Goal: Task Accomplishment & Management: Manage account settings

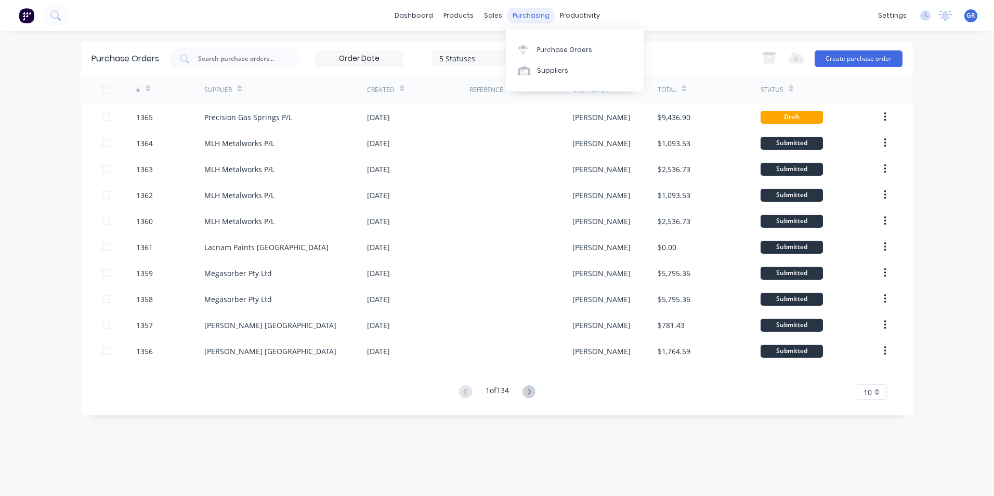
click at [530, 21] on div "purchasing" at bounding box center [530, 16] width 47 height 16
click at [565, 48] on div "Purchase Orders" at bounding box center [564, 49] width 55 height 9
click at [227, 56] on input "text" at bounding box center [240, 59] width 86 height 10
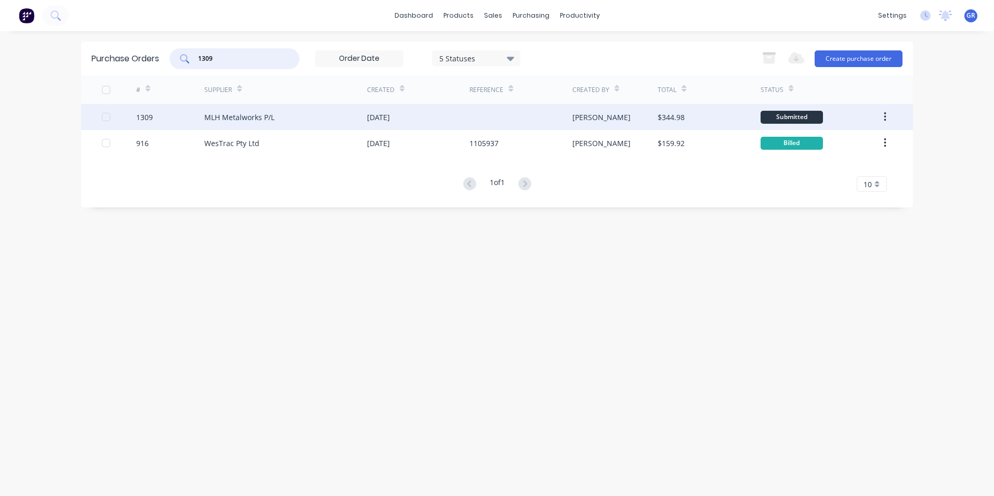
type input "1309"
click at [143, 117] on div "1309" at bounding box center [144, 117] width 17 height 11
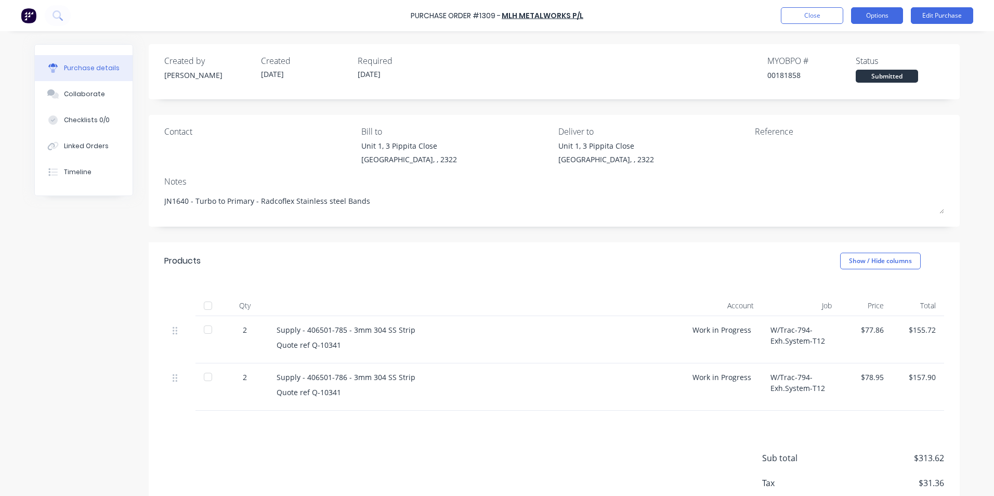
click at [883, 14] on button "Options" at bounding box center [877, 15] width 52 height 17
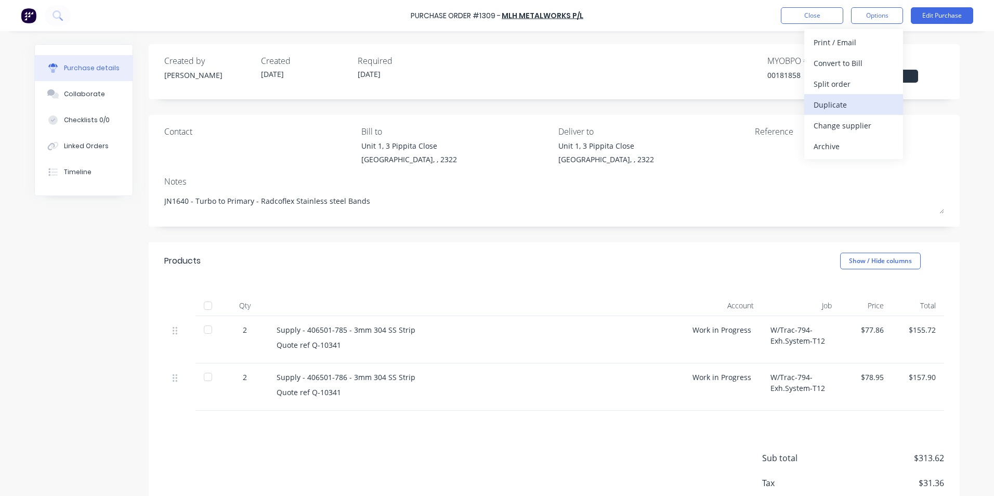
click at [833, 105] on div "Duplicate" at bounding box center [853, 104] width 80 height 15
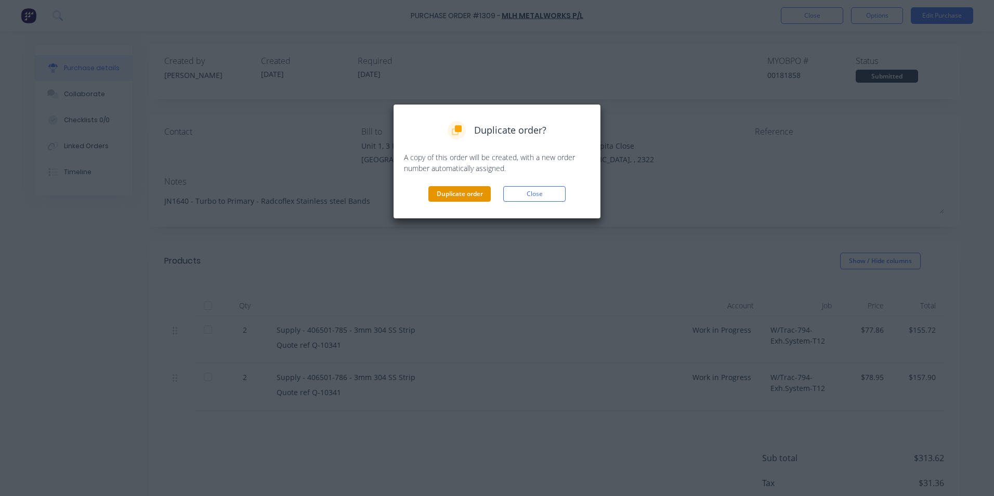
click at [462, 188] on button "Duplicate order" at bounding box center [459, 194] width 62 height 16
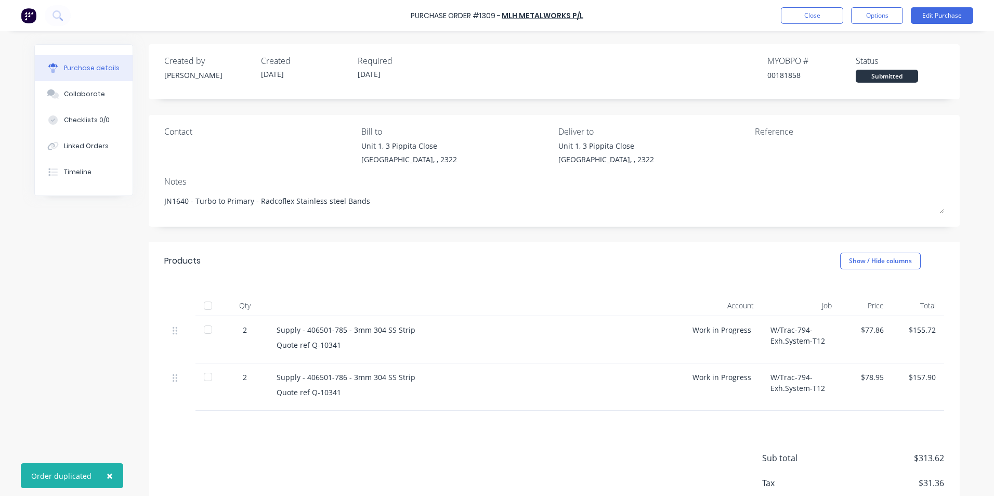
type textarea "x"
click at [821, 17] on button "Close" at bounding box center [812, 15] width 62 height 17
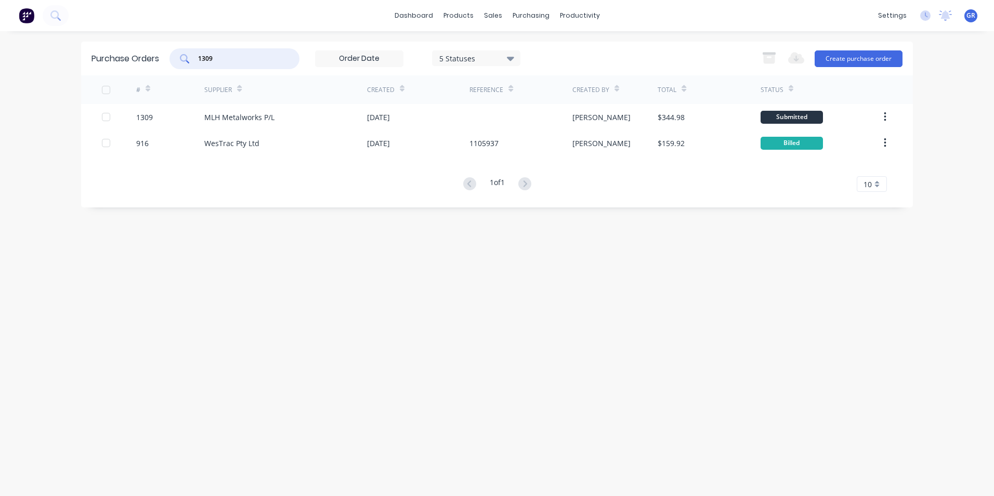
drag, startPoint x: 207, startPoint y: 56, endPoint x: 181, endPoint y: 57, distance: 26.5
click at [181, 57] on div "1309" at bounding box center [234, 58] width 130 height 21
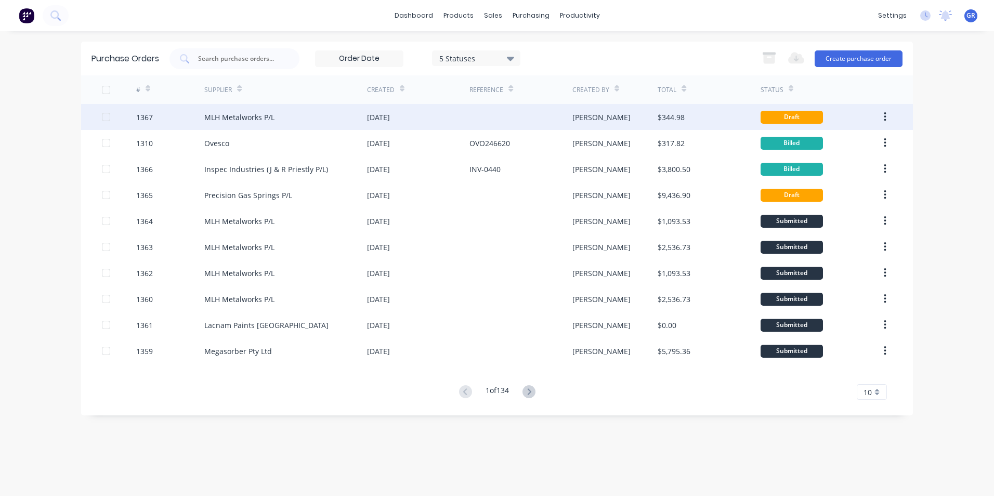
click at [149, 118] on div "1367" at bounding box center [144, 117] width 17 height 11
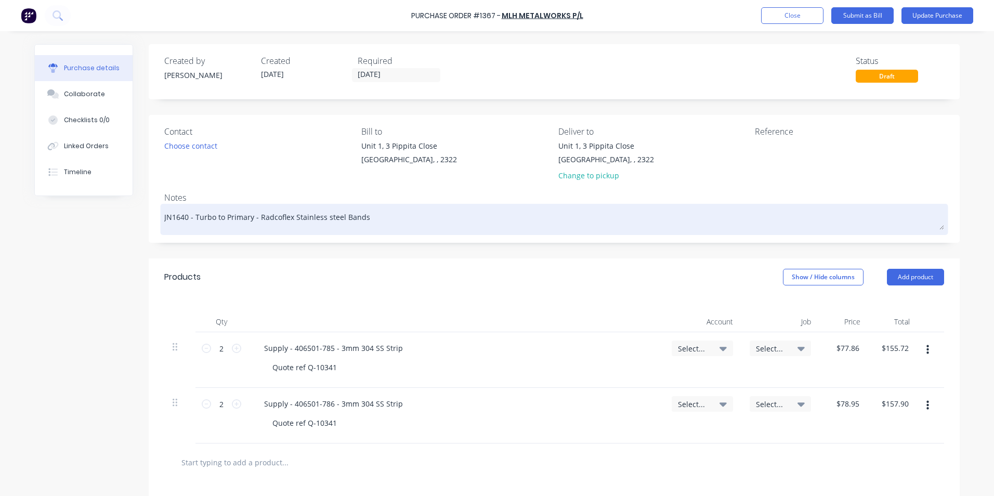
click at [177, 218] on textarea "JN1640 - Turbo to Primary - Radcoflex Stainless steel Bands" at bounding box center [553, 217] width 779 height 23
type textarea "x"
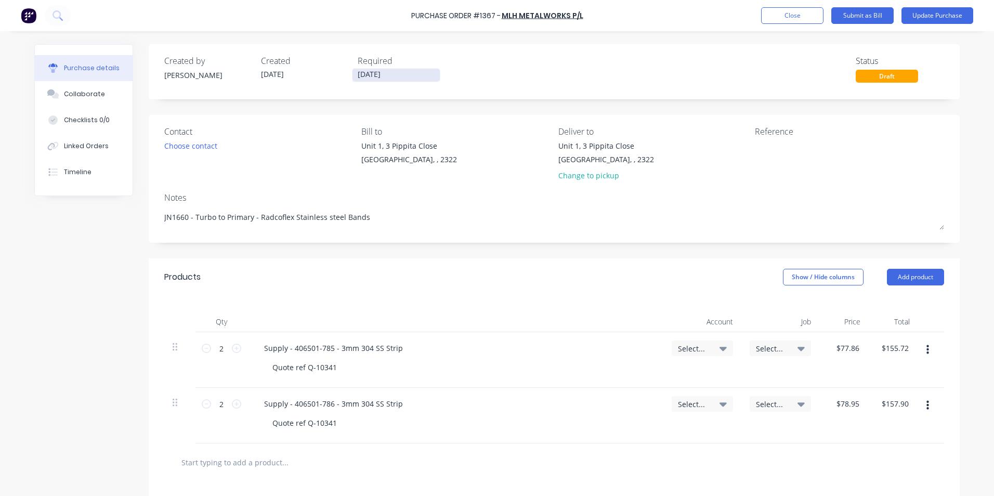
type textarea "JN1660 - Turbo to Primary - Radcoflex Stainless steel Bands"
type textarea "x"
type textarea "JN1660 - Turbo to Primary - Radcoflex Stainless steel Bands"
click at [375, 70] on input "[DATE]" at bounding box center [395, 75] width 87 height 13
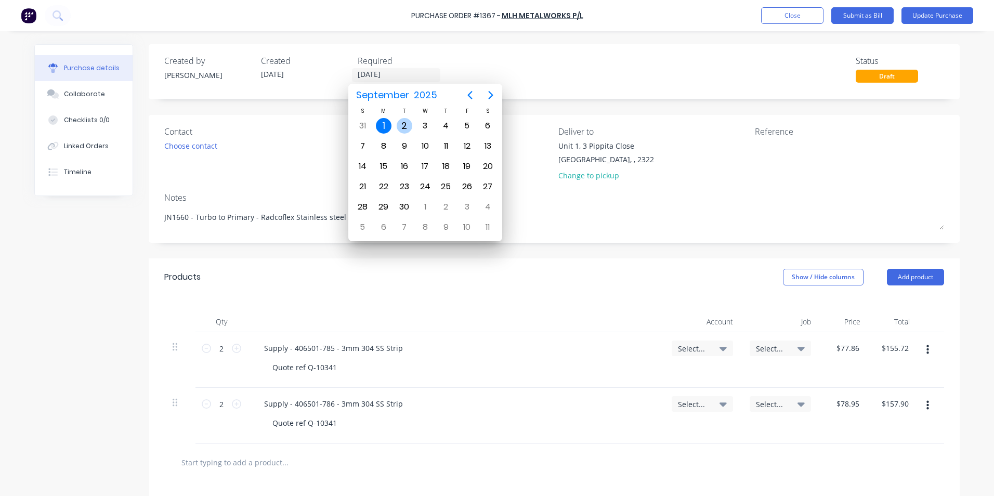
click at [406, 124] on div "2" at bounding box center [404, 126] width 16 height 16
type textarea "x"
type input "[DATE]"
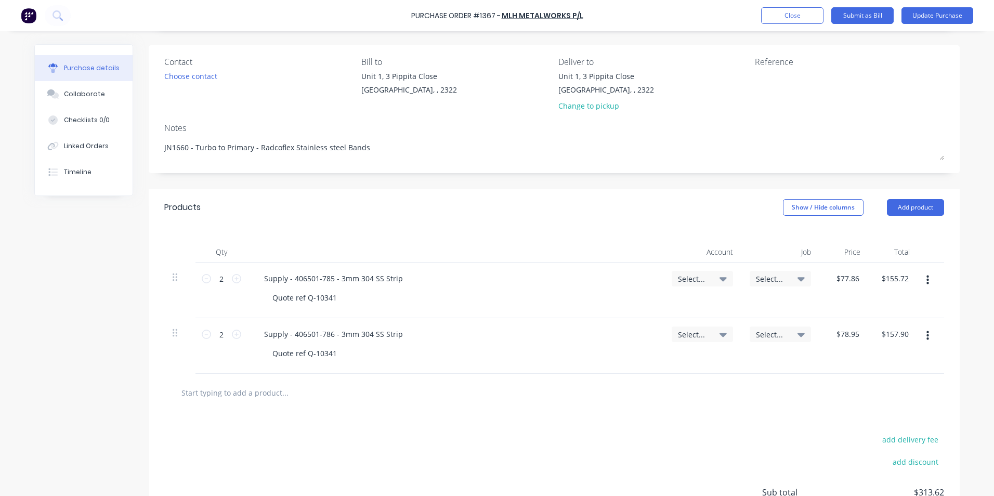
scroll to position [104, 0]
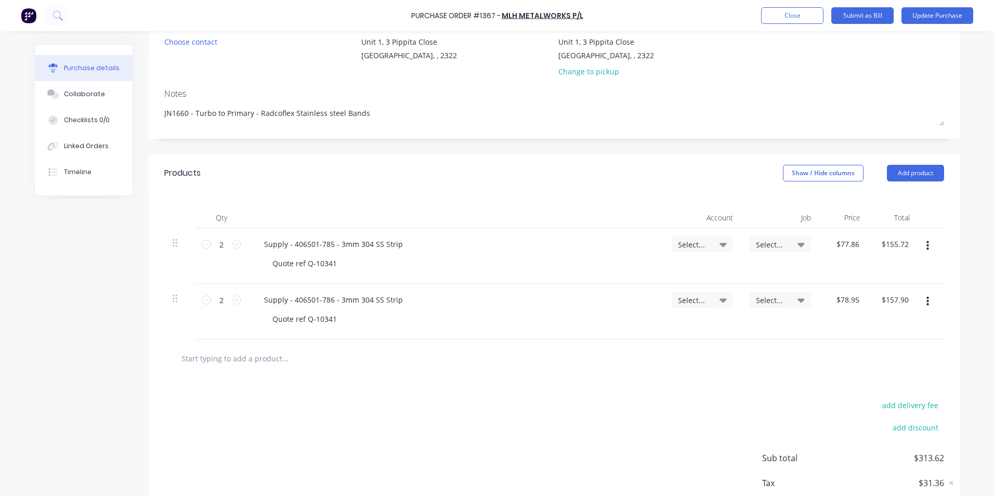
drag, startPoint x: 191, startPoint y: 114, endPoint x: 146, endPoint y: 115, distance: 44.7
click at [149, 115] on div "Contact Choose contact [PERSON_NAME] to [STREET_ADDRESS] Deliver to [STREET_ADD…" at bounding box center [554, 75] width 811 height 128
type textarea "x"
type textarea "Turbo to Primary - Radcoflex Stainless steel Bands"
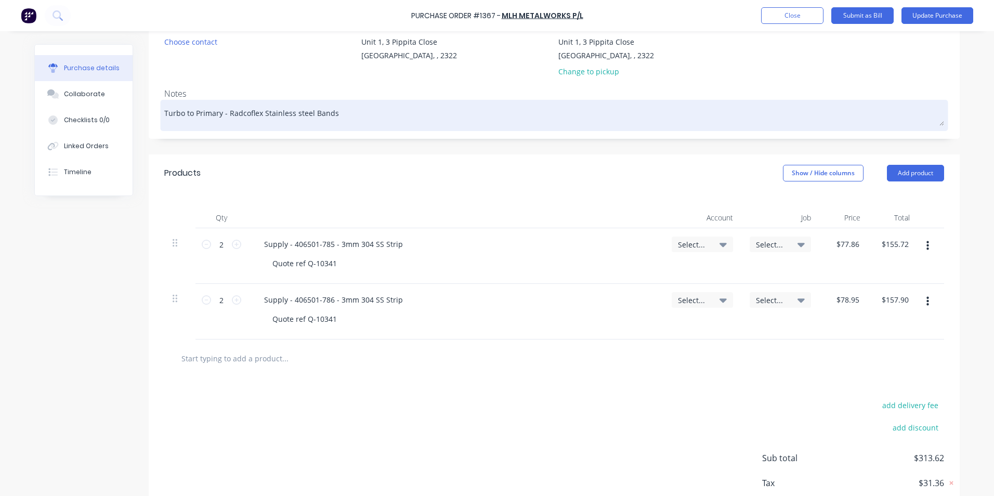
click at [332, 113] on textarea "Turbo to Primary - Radcoflex Stainless steel Bands" at bounding box center [553, 113] width 779 height 23
type textarea "x"
type textarea "Turbo to Primary - Radcoflex Stainless steel Bands"
type textarea "x"
type textarea "Turbo to Primary - Radcoflex Stainless steel Bands -"
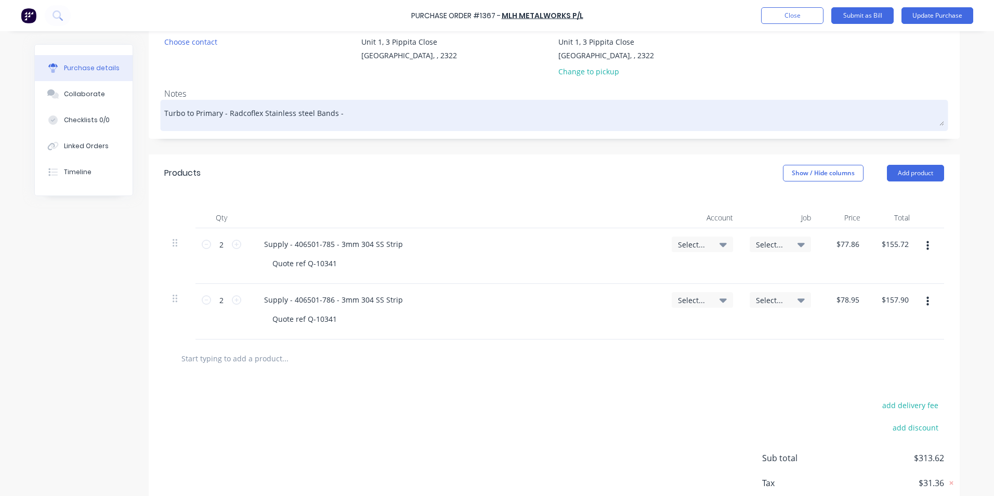
type textarea "x"
type textarea "Turbo to Primary - Radcoflex Stainless steel Bands -"
type textarea "x"
type textarea "Turbo to Primary - Radcoflex Stainless steel Bands - H"
type textarea "x"
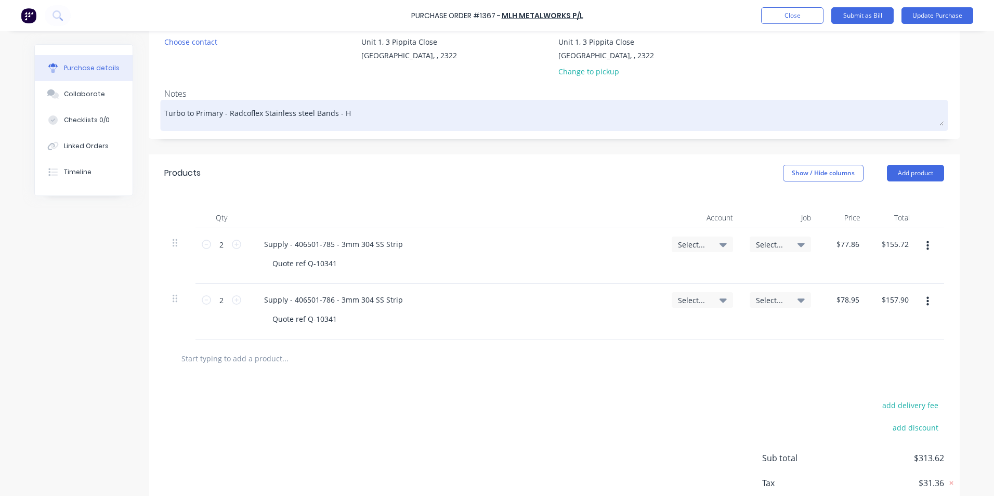
type textarea "Turbo to Primary - Radcoflex Stainless steel Bands - Hu"
type textarea "x"
type textarea "Turbo to Primary - Radcoflex Stainless steel Bands - Hus"
type textarea "x"
type textarea "Turbo to Primary - Radcoflex Stainless steel Bands - Hush"
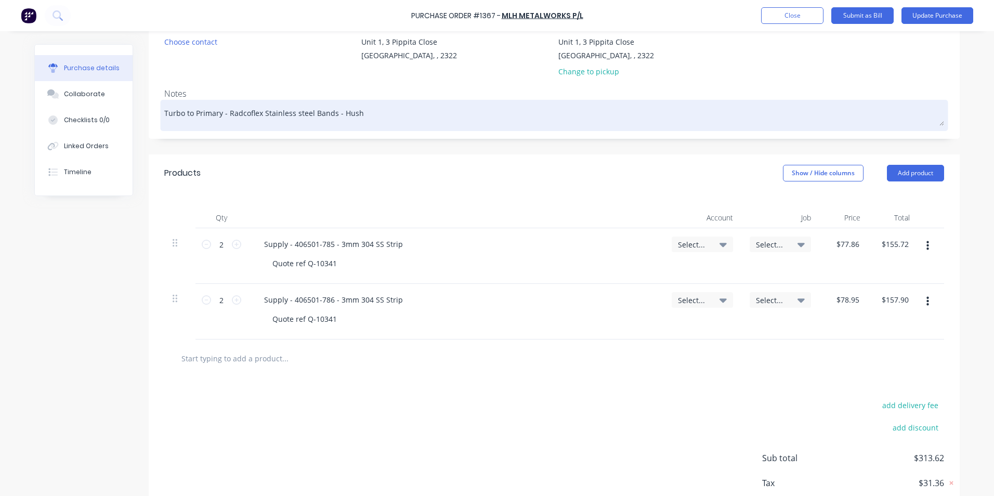
type textarea "x"
type textarea "Turbo to Primary - Radcoflex Stainless steel Bands - Hushp"
type textarea "x"
type textarea "Turbo to Primary - Radcoflex Stainless steel Bands - Hushpa"
type textarea "x"
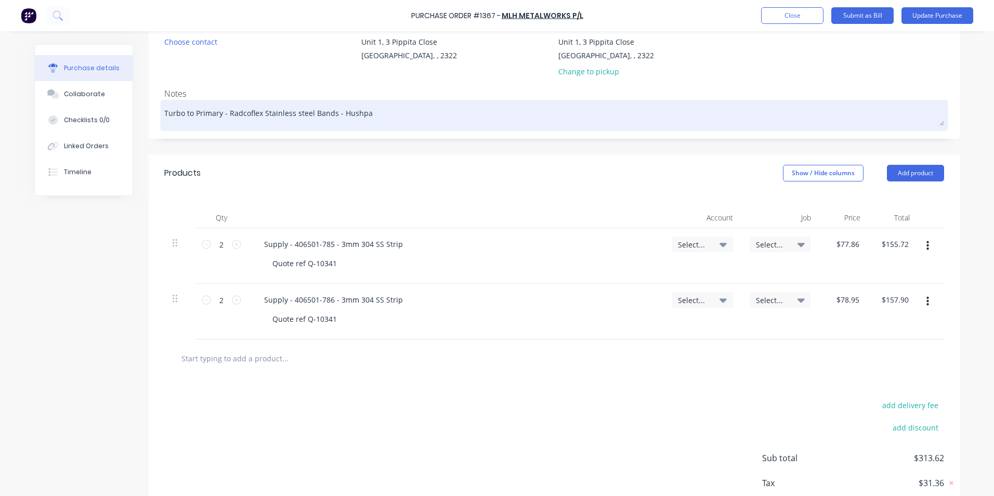
type textarea "Turbo to Primary - Radcoflex Stainless steel Bands - Hushpak"
type textarea "x"
type textarea "Turbo to Primary - Radcoflex Stainless steel Bands - Hushpak"
type textarea "x"
type textarea "Turbo to Primary - Radcoflex Stainless steel Bands - Hushpak S"
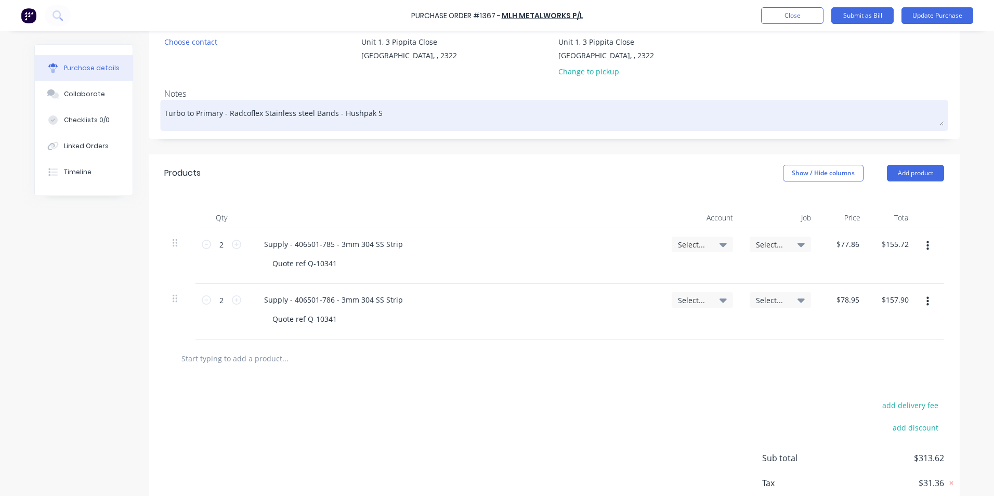
type textarea "x"
type textarea "Turbo to Primary - Radcoflex Stainless steel Bands - Hushpak St"
type textarea "x"
type textarea "Turbo to Primary - Radcoflex Stainless steel Bands - Hushpak Sto"
type textarea "x"
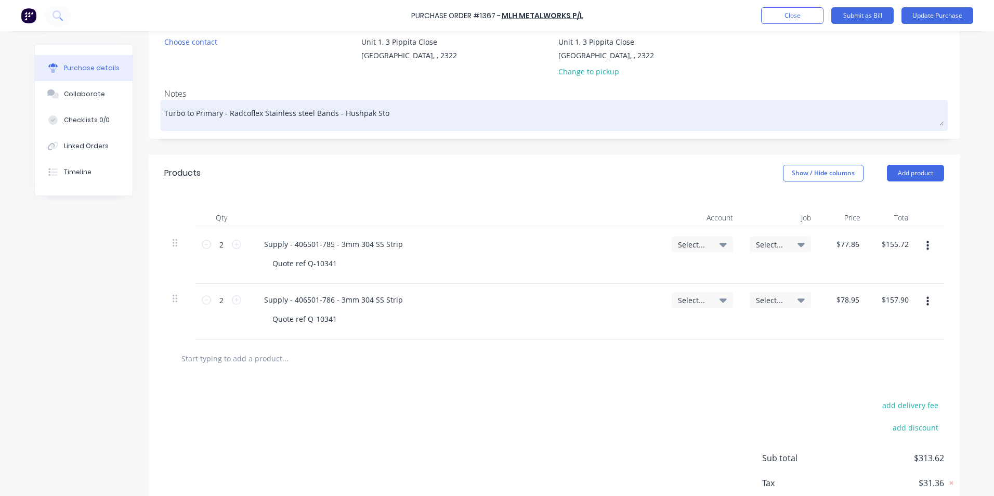
type textarea "Turbo to Primary - Radcoflex Stainless steel Bands - Hushpak Stoc"
type textarea "x"
type textarea "Turbo to Primary - Radcoflex Stainless steel Bands - Hushpak Stock"
type textarea "x"
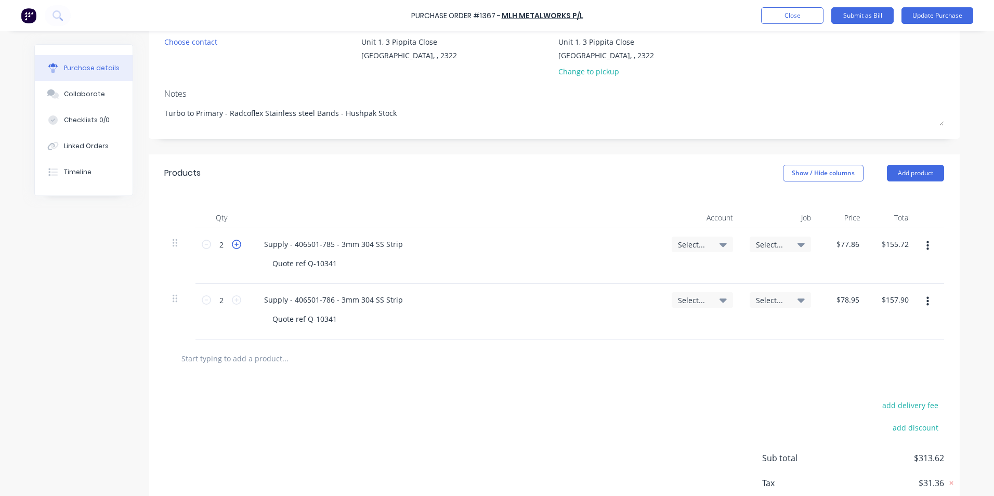
type textarea "Turbo to Primary - Radcoflex Stainless steel Bands - Hushpak Stock"
type textarea "x"
type textarea "Turbo to Primary - Radcoflex Stainless steel Bands - Hushpak Stock"
click at [232, 244] on icon at bounding box center [236, 244] width 9 height 9
type textarea "x"
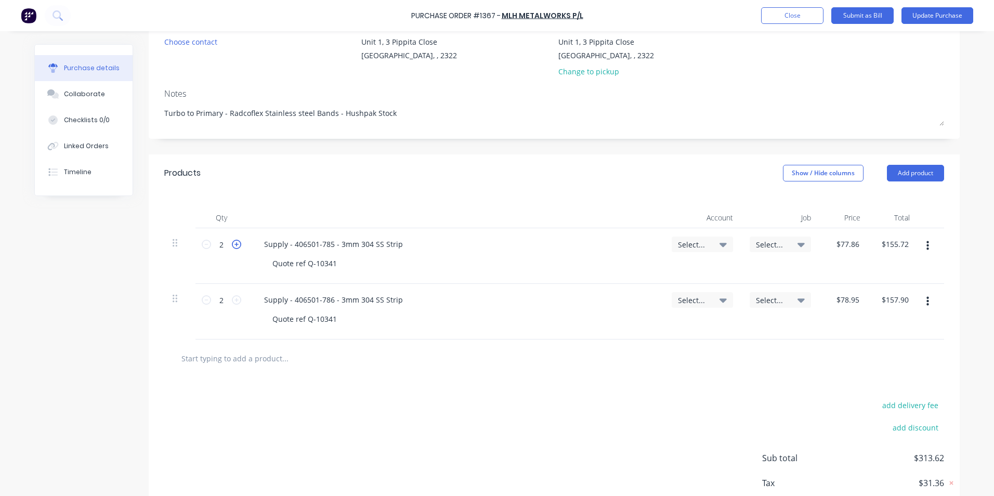
type input "3"
type input "$233.58"
click at [232, 244] on icon at bounding box center [236, 244] width 9 height 9
type textarea "x"
type input "4"
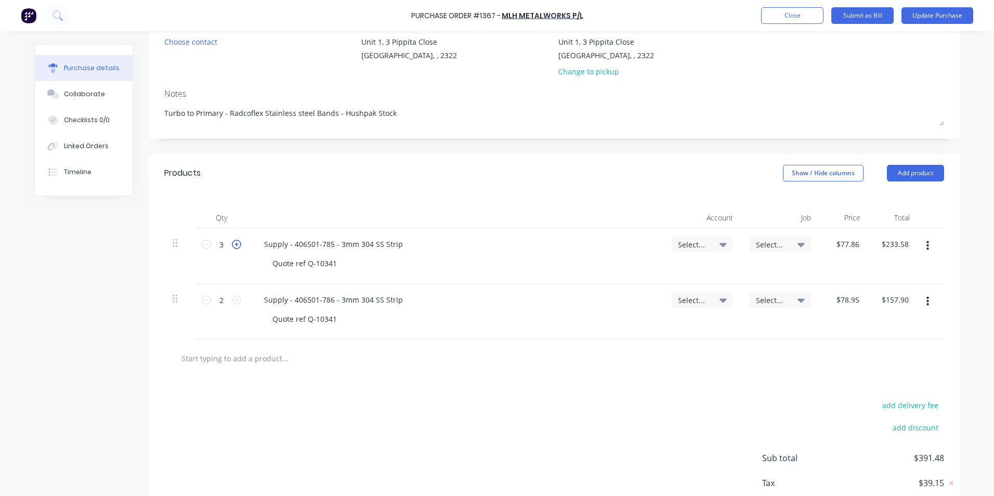
type input "$311.44"
click at [234, 300] on icon at bounding box center [236, 299] width 9 height 9
type textarea "x"
type input "3"
type input "$236.85"
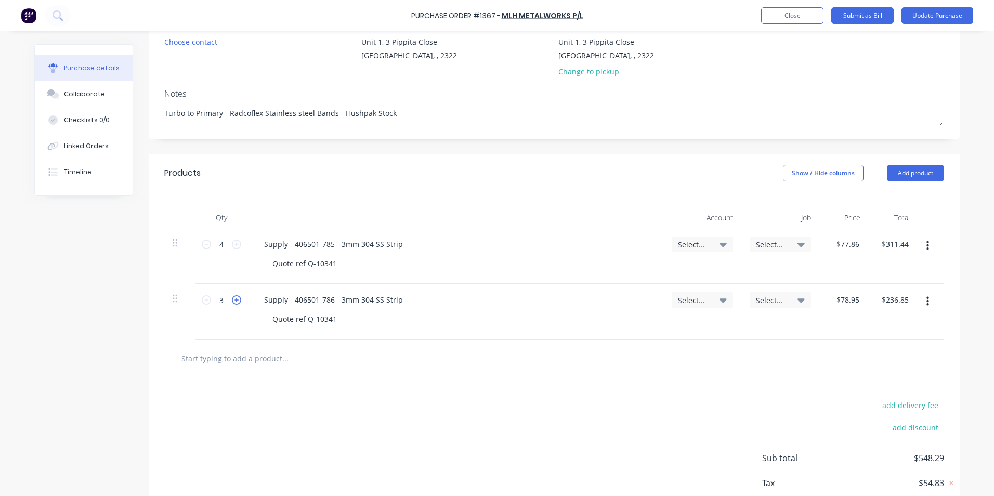
click at [234, 300] on icon at bounding box center [236, 299] width 9 height 9
type textarea "x"
type input "4"
type input "$315.80"
click at [696, 243] on span "Select..." at bounding box center [693, 244] width 31 height 11
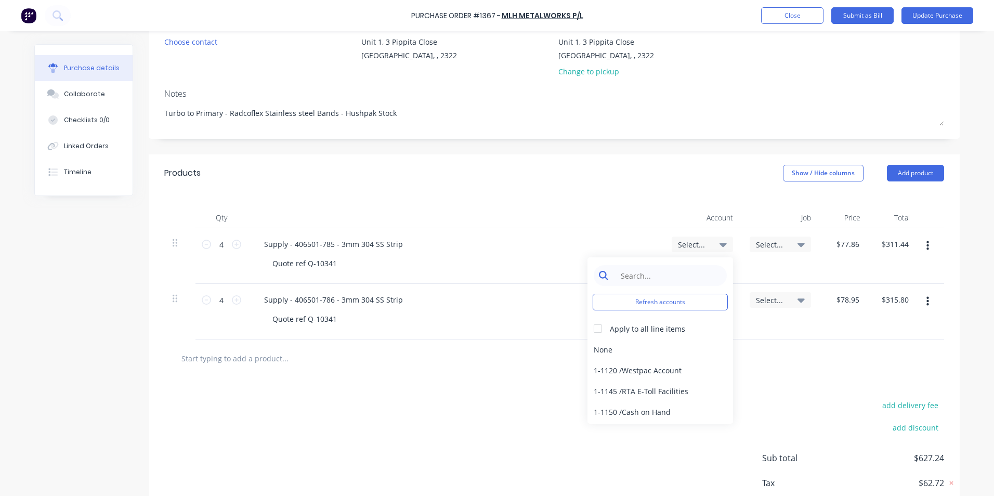
type textarea "x"
click at [654, 270] on input at bounding box center [668, 275] width 107 height 21
type input "stock"
click at [633, 347] on div "1-1310 / Stock" at bounding box center [659, 349] width 145 height 21
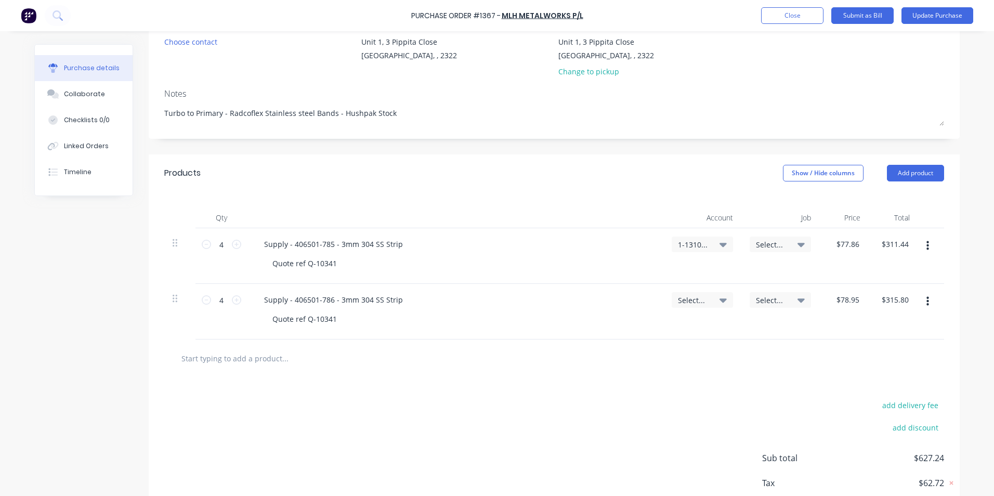
click at [694, 241] on span "1-1310 / Stock" at bounding box center [693, 244] width 31 height 11
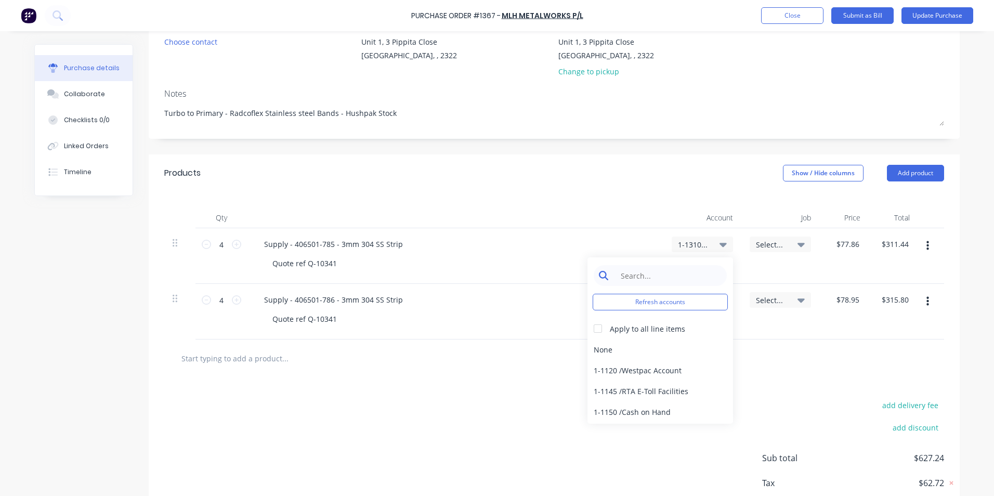
type textarea "x"
click at [638, 277] on input at bounding box center [668, 275] width 107 height 21
type input "stock"
click at [595, 328] on div at bounding box center [597, 328] width 21 height 21
click at [609, 347] on div "1-1310 / Stock" at bounding box center [659, 349] width 145 height 21
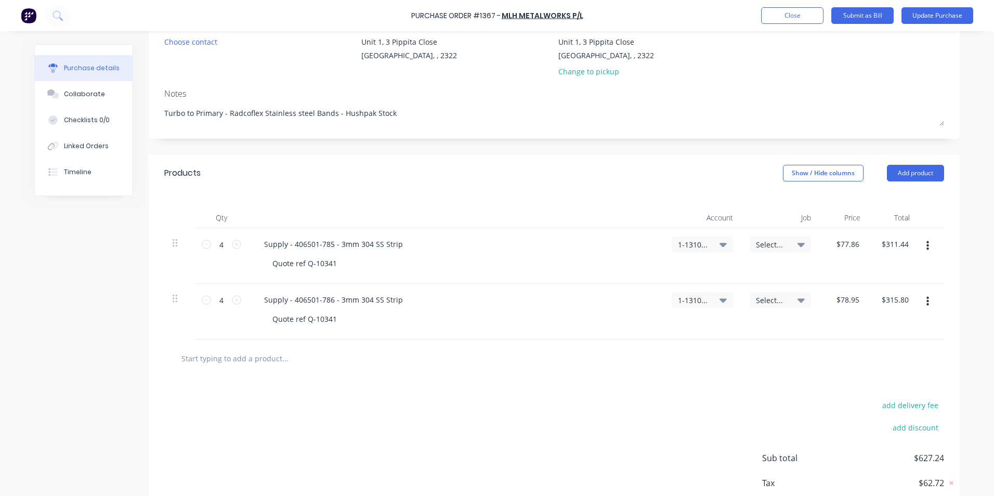
click at [768, 243] on span "Select..." at bounding box center [771, 244] width 31 height 11
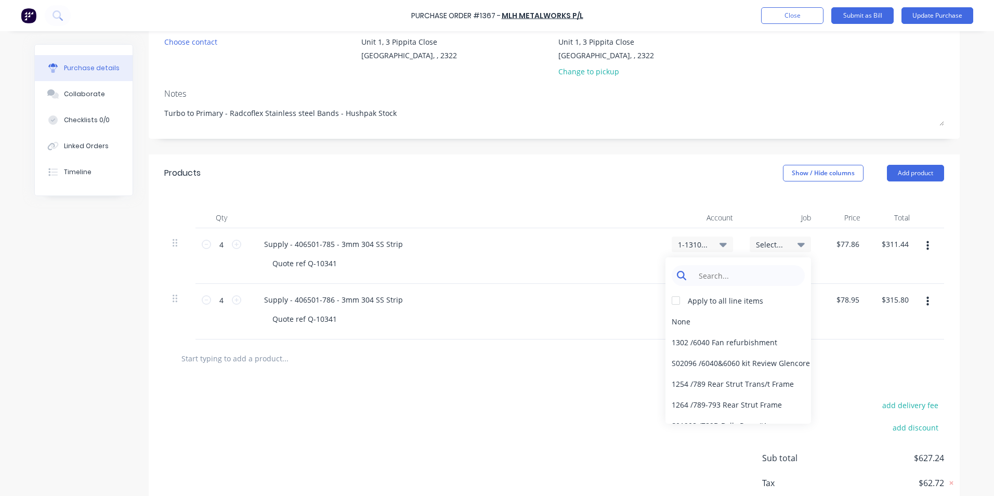
type textarea "x"
click at [703, 274] on input at bounding box center [746, 275] width 107 height 21
type input "stock"
click at [687, 299] on div "Apply to all line items" at bounding box center [724, 300] width 75 height 11
click at [678, 380] on div "Stock / Stock" at bounding box center [737, 383] width 145 height 21
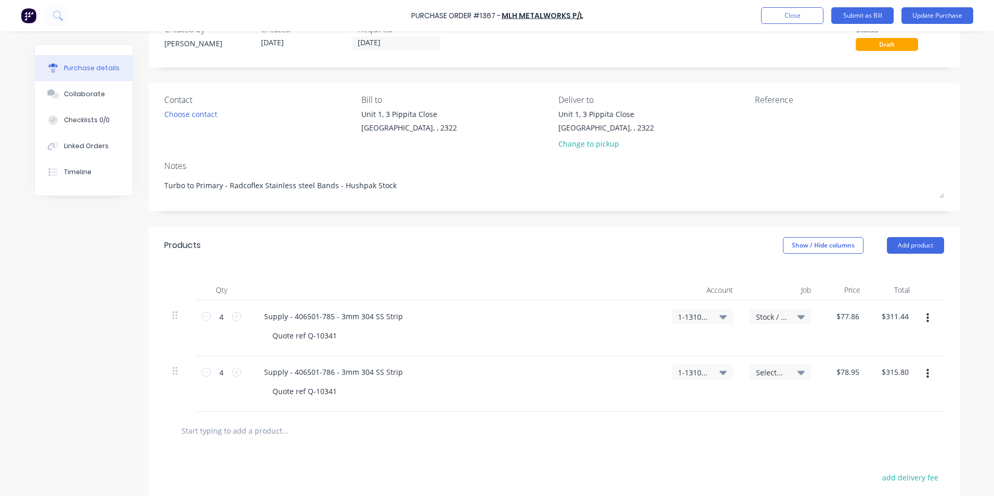
scroll to position [0, 0]
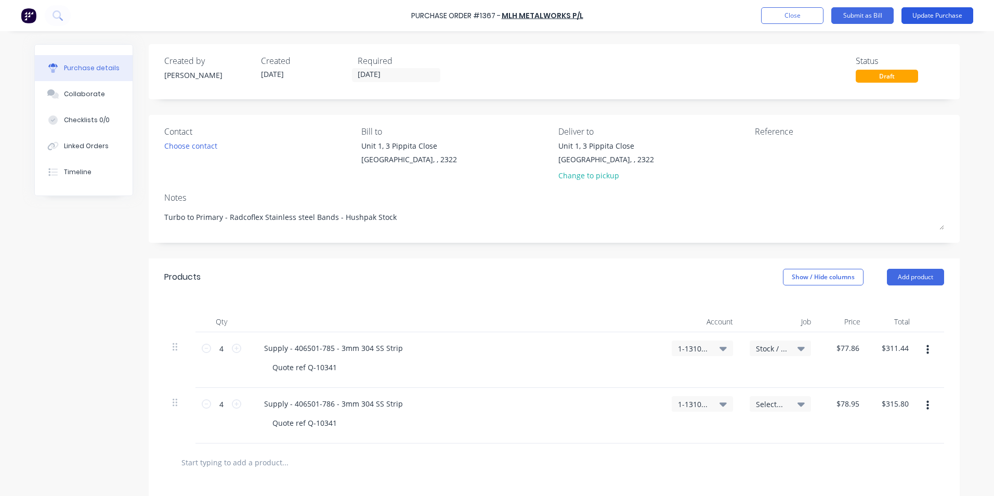
click at [940, 16] on button "Update Purchase" at bounding box center [937, 15] width 72 height 17
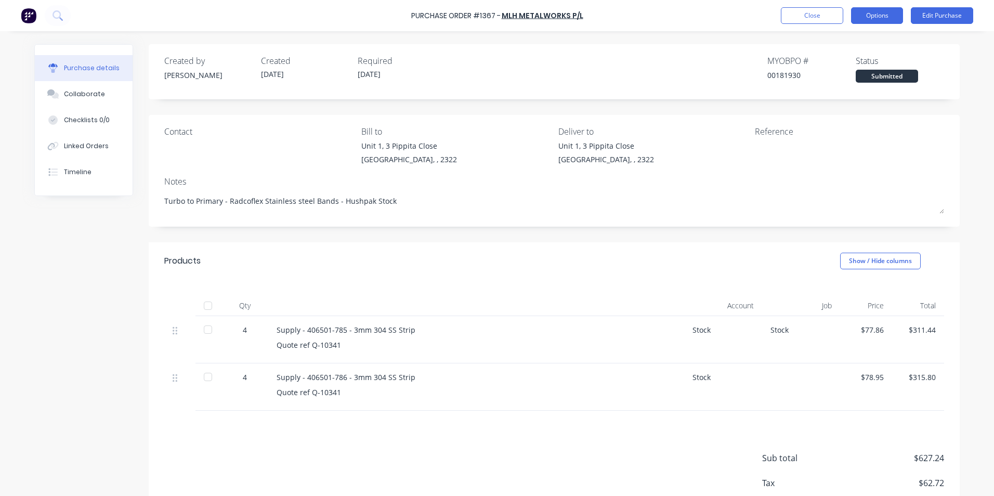
click at [879, 14] on button "Options" at bounding box center [877, 15] width 52 height 17
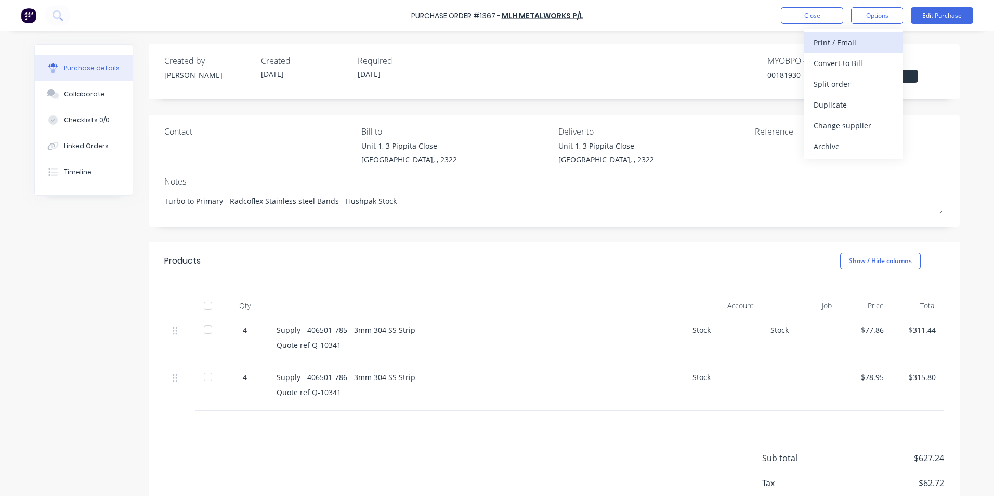
click at [839, 42] on div "Print / Email" at bounding box center [853, 42] width 80 height 15
click at [848, 61] on div "With pricing" at bounding box center [853, 63] width 80 height 15
type textarea "x"
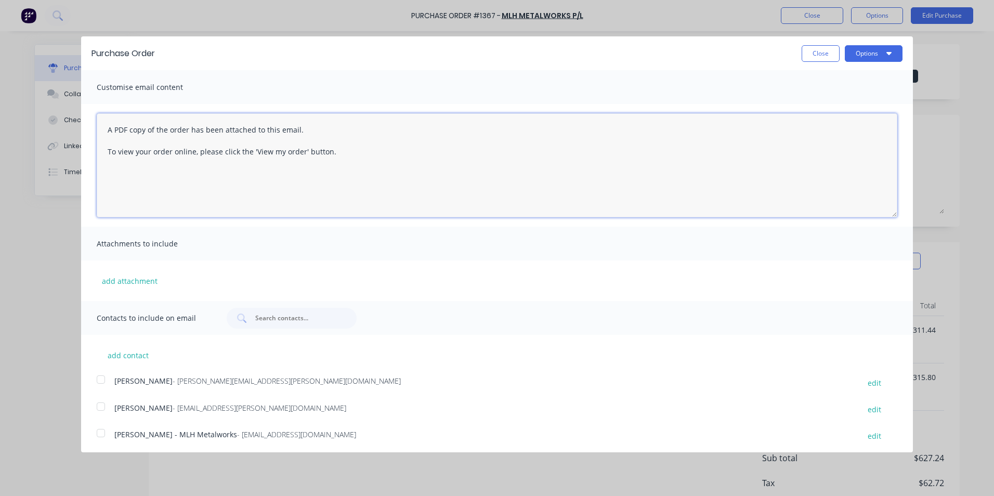
drag, startPoint x: 335, startPoint y: 151, endPoint x: 89, endPoint y: 130, distance: 246.7
click at [89, 130] on div "A PDF copy of the order has been attached to this email. To view your order onl…" at bounding box center [496, 165] width 831 height 123
type textarea "Hey [PERSON_NAME] attached for these staino strips, I've ordered 2 x sets (doub…"
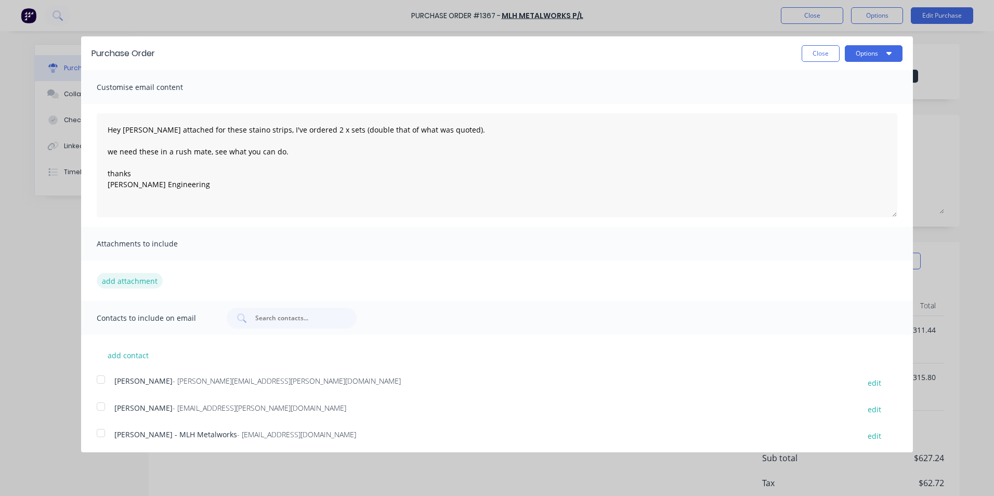
click at [140, 280] on button "add attachment" at bounding box center [130, 281] width 66 height 16
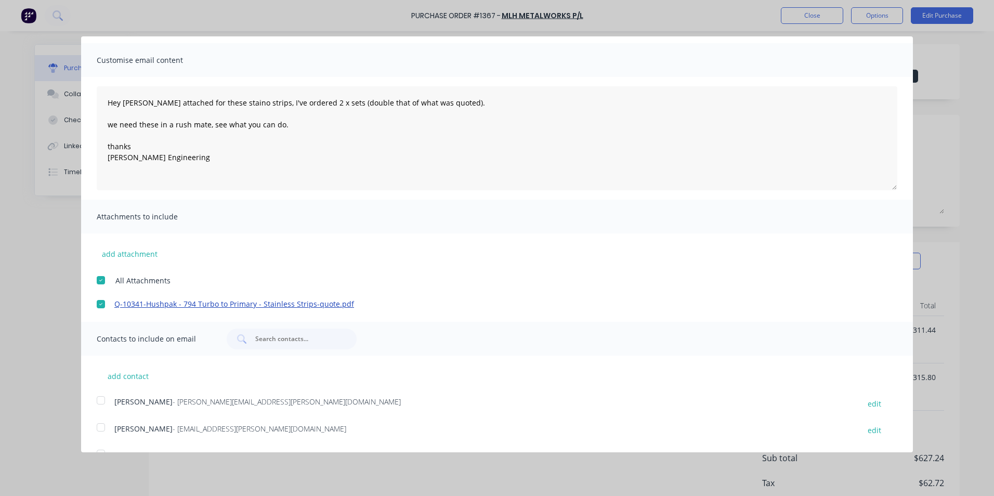
scroll to position [51, 0]
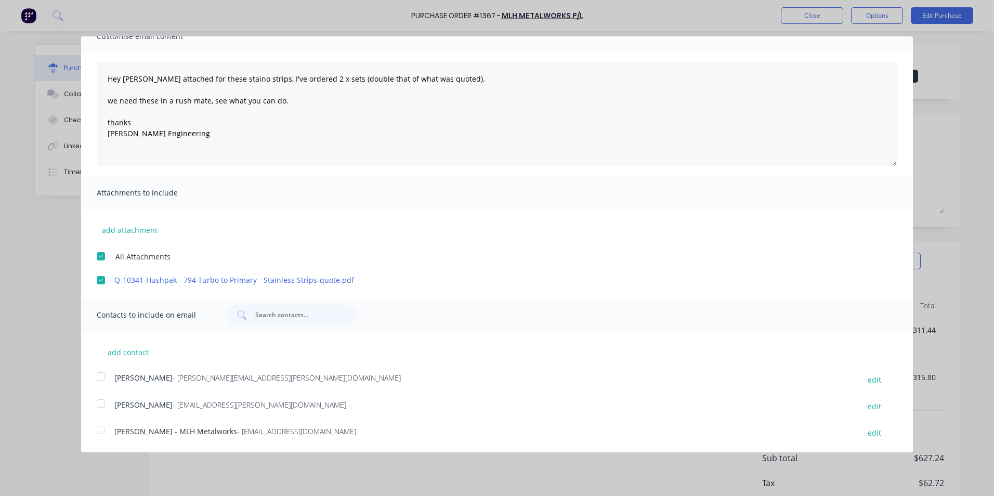
click at [102, 376] on div at bounding box center [100, 376] width 21 height 21
click at [103, 427] on div at bounding box center [100, 429] width 21 height 21
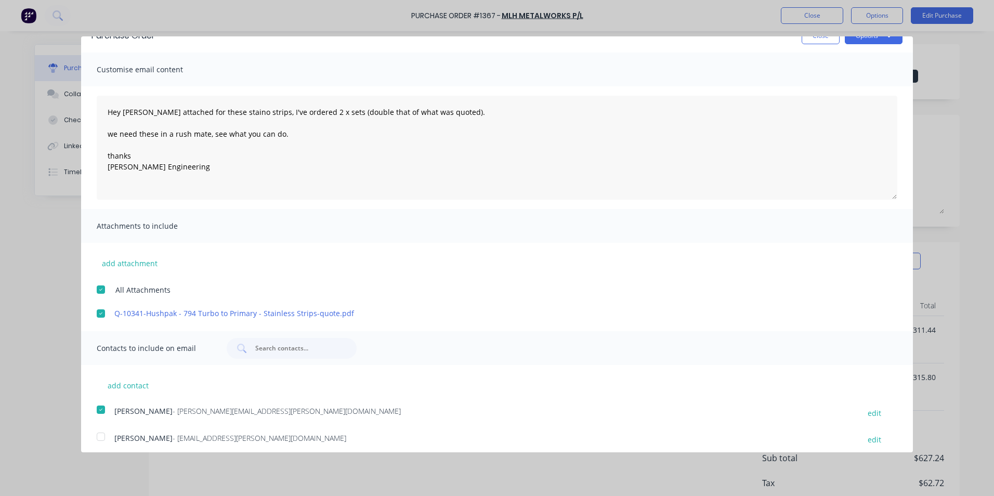
scroll to position [0, 0]
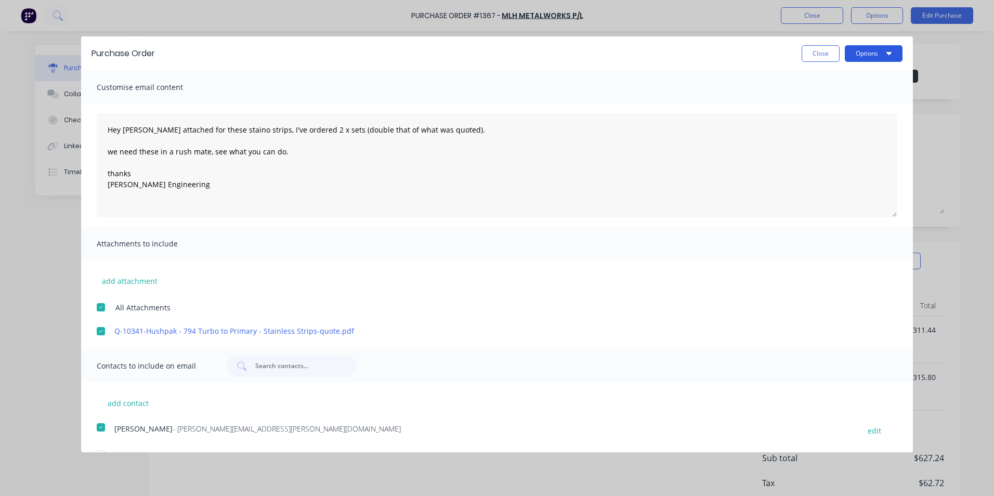
click at [857, 59] on button "Options" at bounding box center [873, 53] width 58 height 17
click at [814, 99] on div "Email" at bounding box center [853, 100] width 80 height 15
type textarea "x"
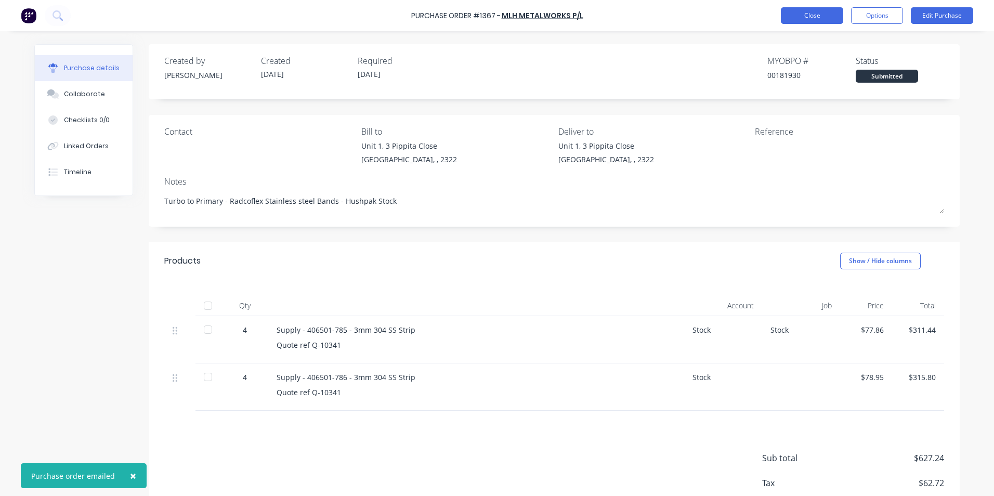
click at [815, 12] on button "Close" at bounding box center [812, 15] width 62 height 17
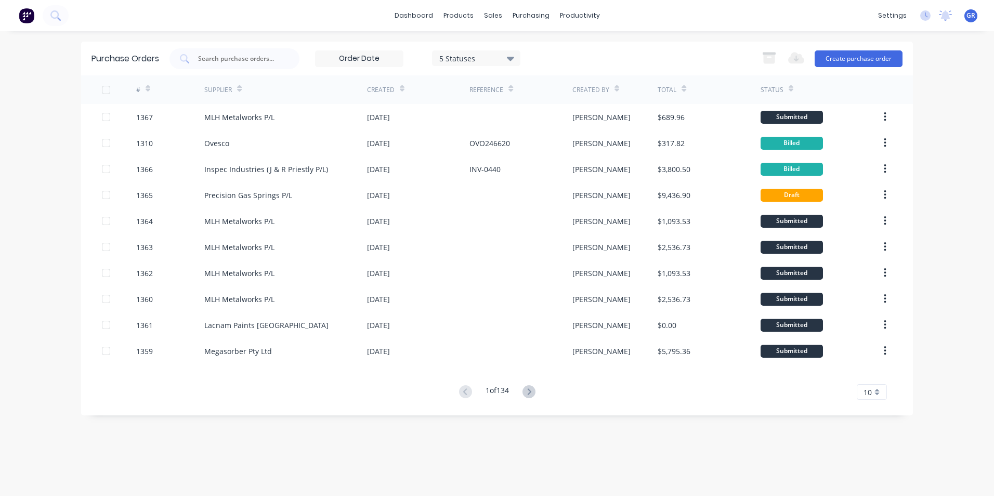
click at [865, 391] on span "10" at bounding box center [867, 392] width 8 height 11
click at [869, 378] on div "35" at bounding box center [871, 374] width 29 height 18
